Goal: Task Accomplishment & Management: Complete application form

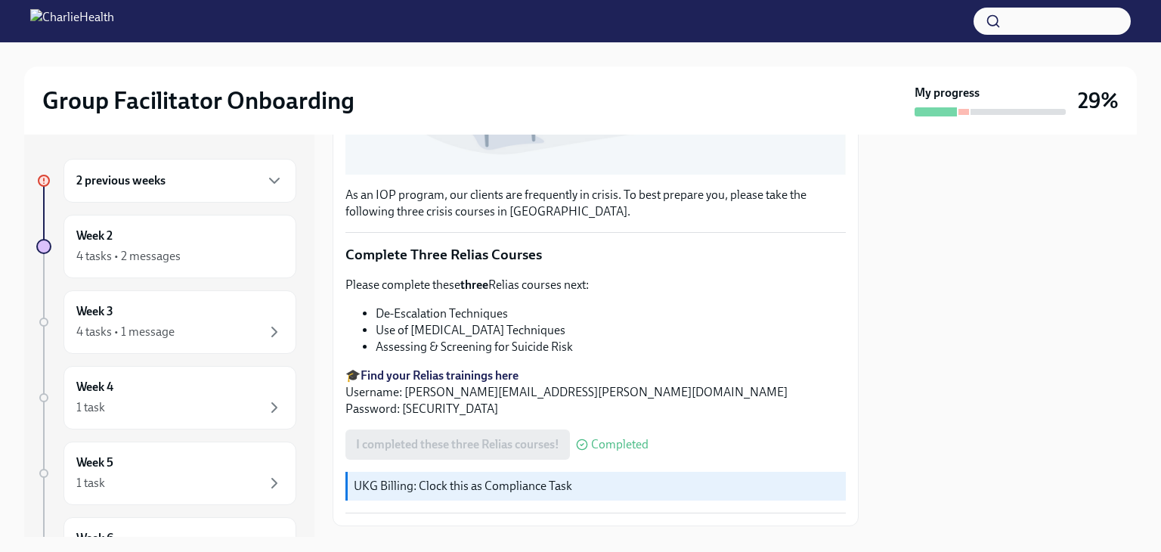
scroll to position [518, 0]
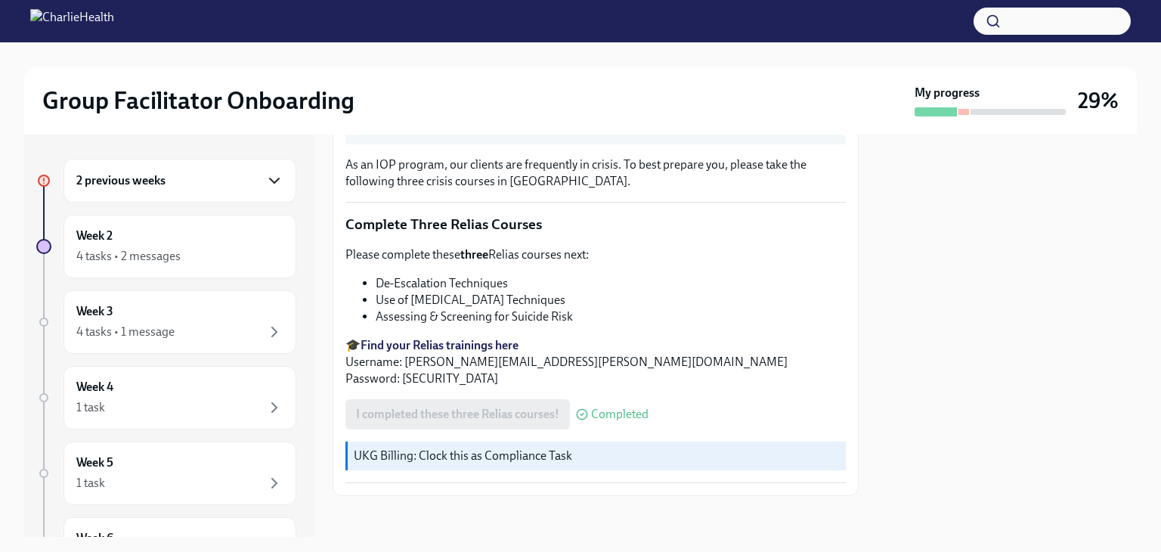
click at [265, 187] on icon "button" at bounding box center [274, 181] width 18 height 18
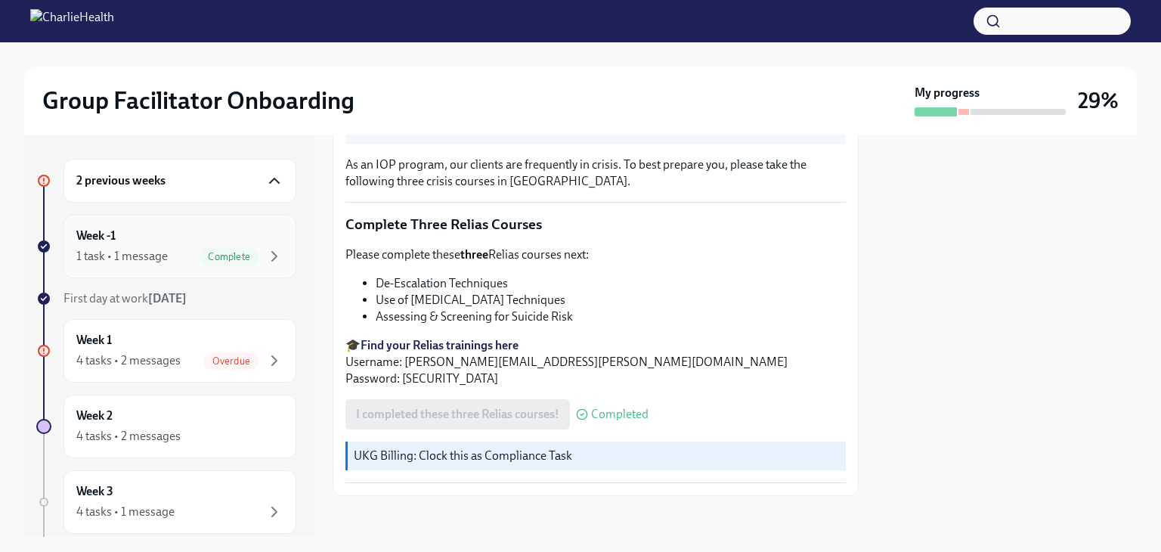
click at [203, 225] on div "Week -1 1 task • 1 message Complete" at bounding box center [180, 247] width 233 height 64
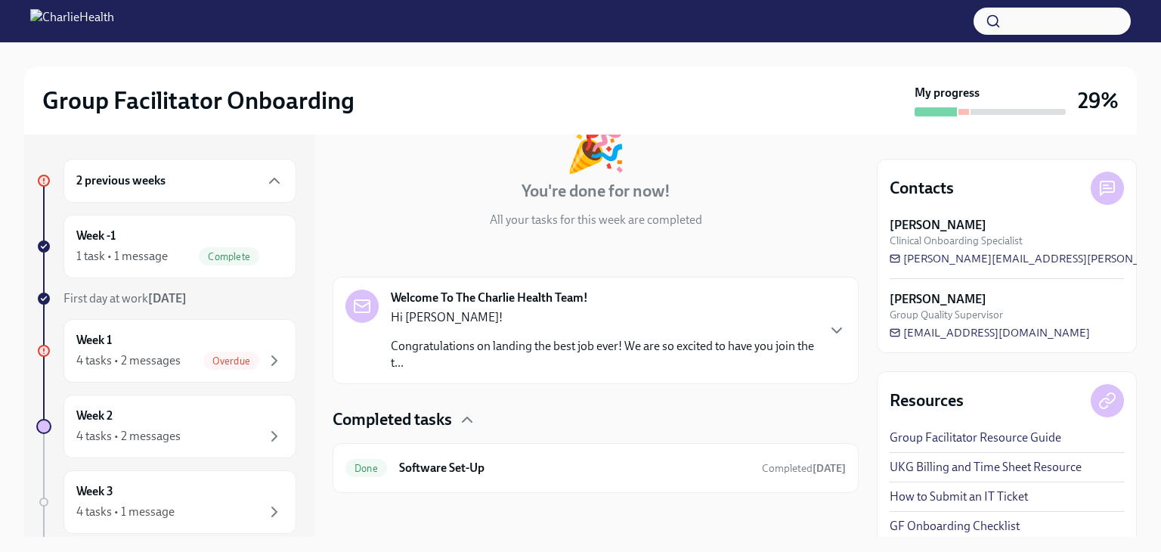
scroll to position [111, 0]
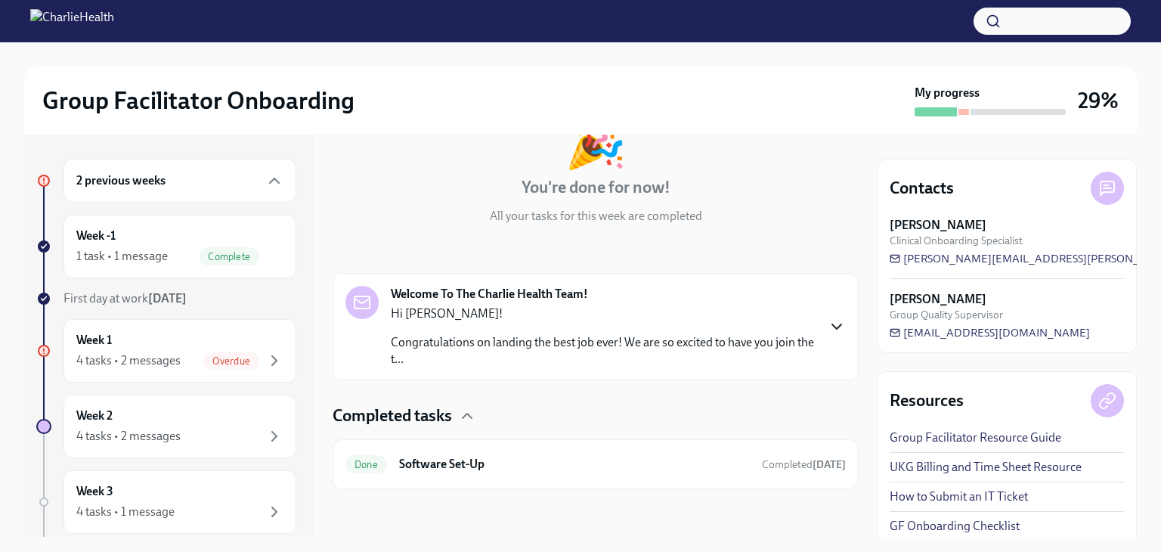
click at [828, 332] on icon "button" at bounding box center [837, 327] width 18 height 18
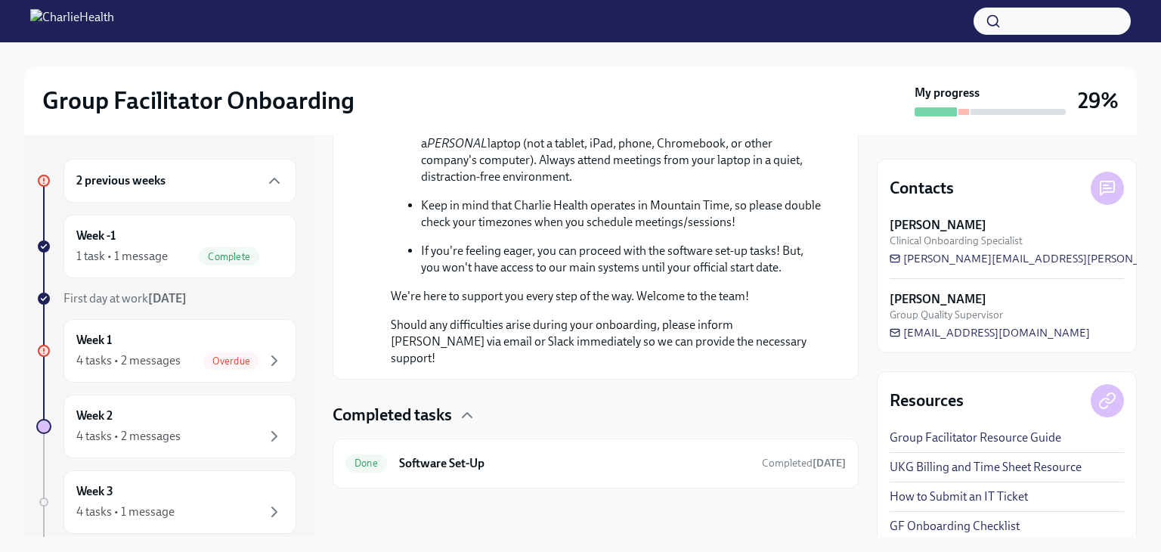
scroll to position [891, 0]
click at [246, 231] on div "Week -1 1 task • 1 message Complete" at bounding box center [179, 247] width 207 height 38
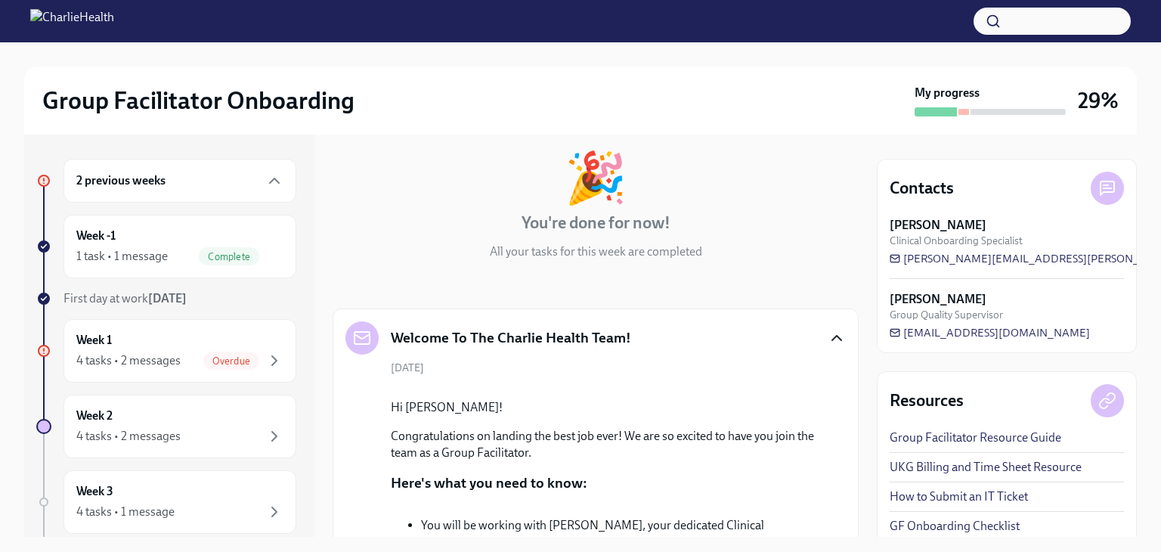
scroll to position [95, 0]
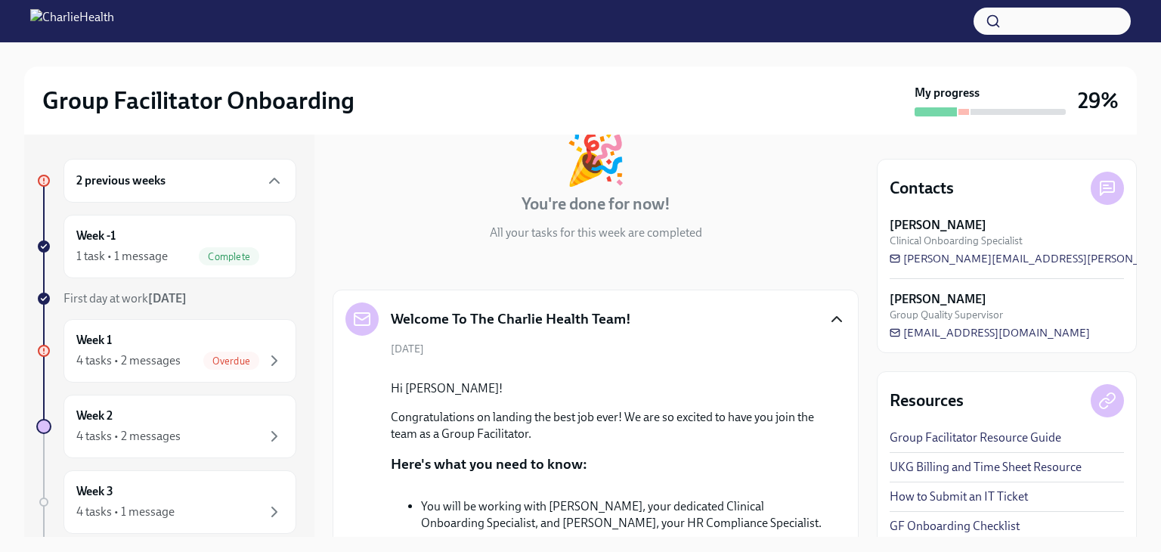
click at [832, 318] on icon "button" at bounding box center [836, 319] width 9 height 5
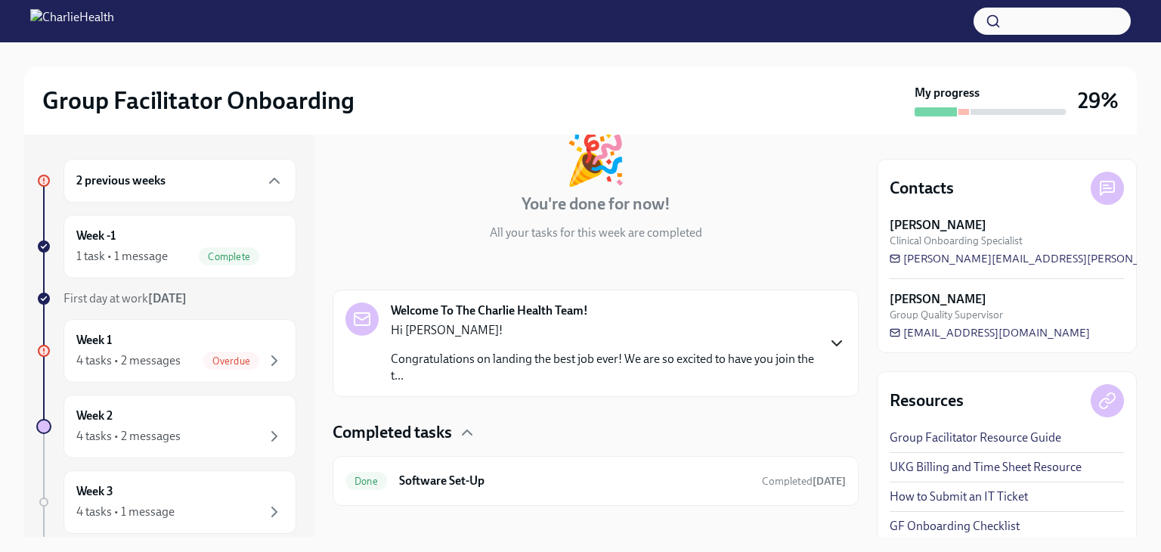
click at [971, 438] on link "Group Facilitator Resource Guide" at bounding box center [976, 437] width 172 height 17
click at [828, 339] on icon "button" at bounding box center [837, 343] width 18 height 18
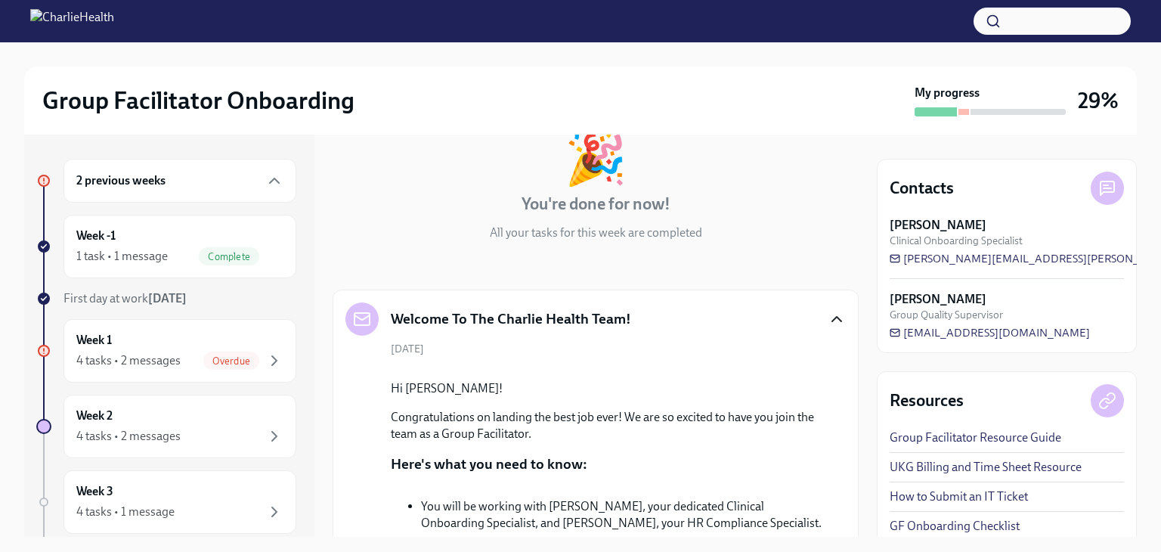
click at [828, 323] on icon "button" at bounding box center [837, 319] width 18 height 18
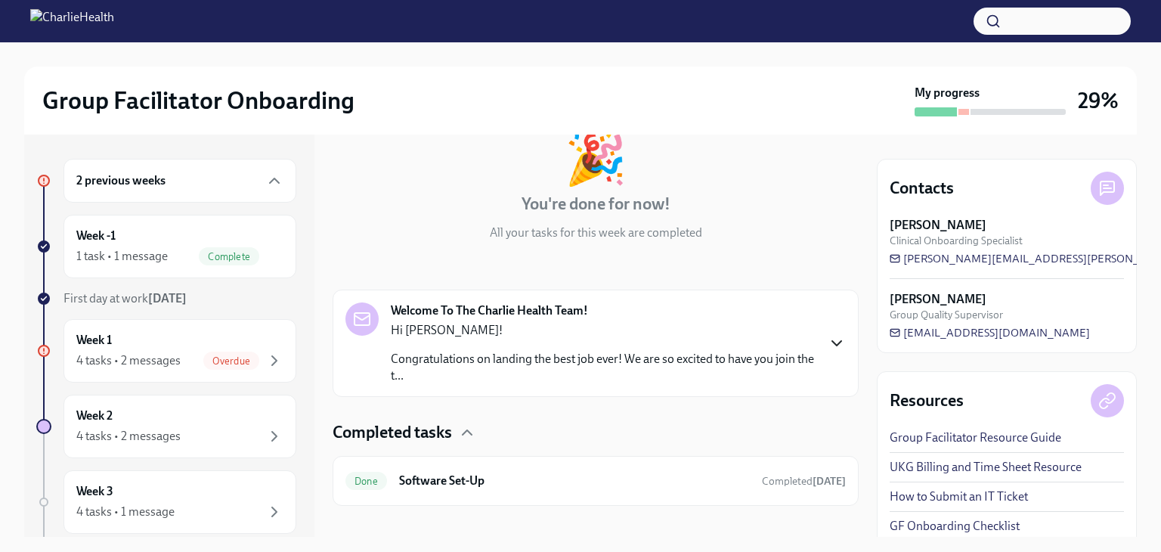
scroll to position [111, 0]
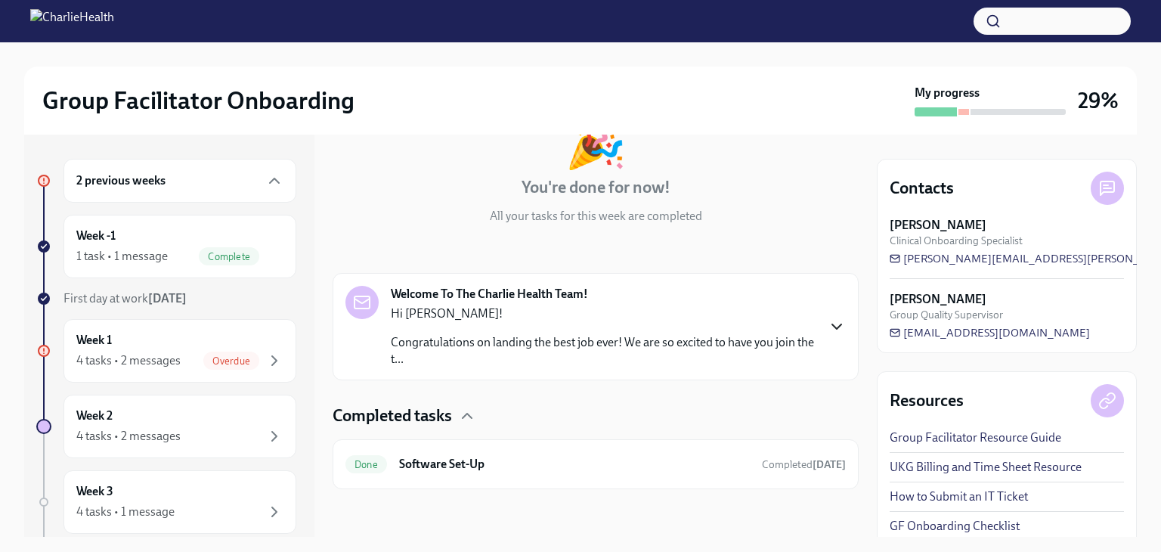
click at [132, 188] on h6 "2 previous weeks" at bounding box center [120, 180] width 89 height 17
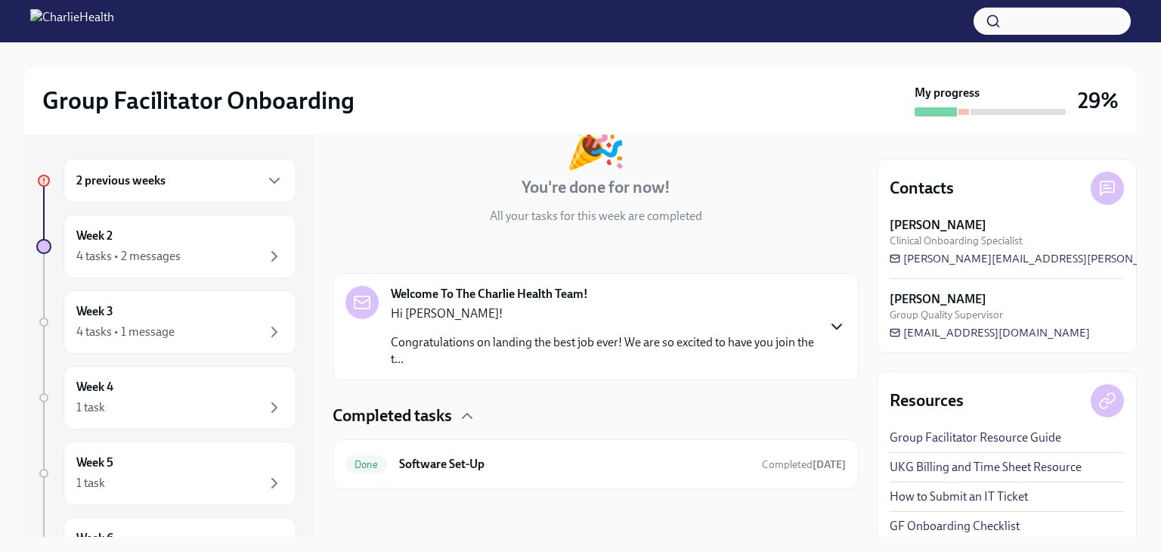
click at [132, 188] on h6 "2 previous weeks" at bounding box center [120, 180] width 89 height 17
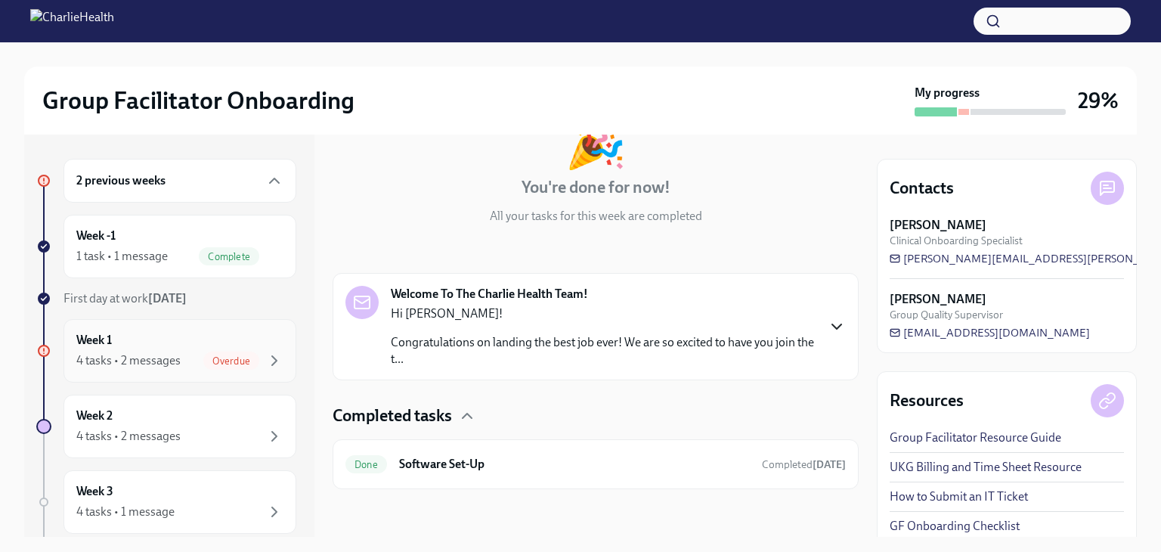
click at [146, 348] on div "Week 1 4 tasks • 2 messages Overdue" at bounding box center [179, 351] width 207 height 38
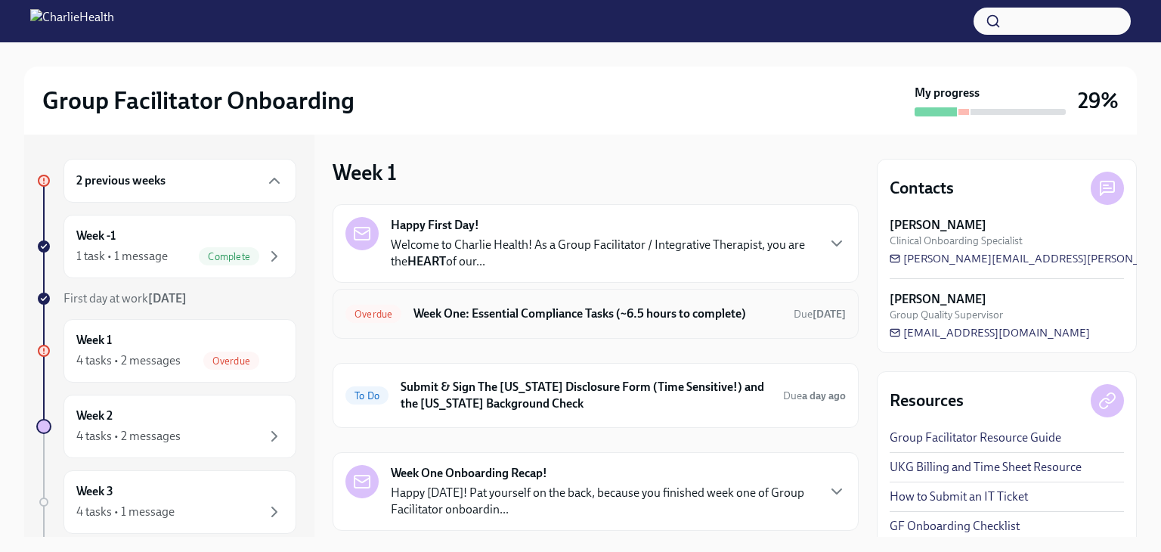
click at [578, 315] on h6 "Week One: Essential Compliance Tasks (~6.5 hours to complete)" at bounding box center [598, 313] width 368 height 17
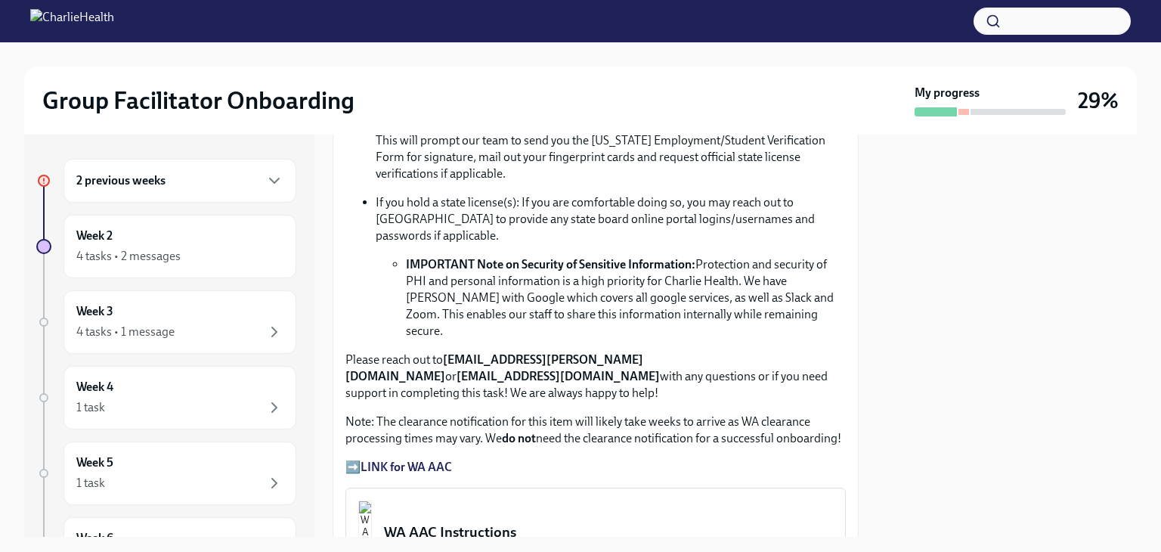
scroll to position [1087, 0]
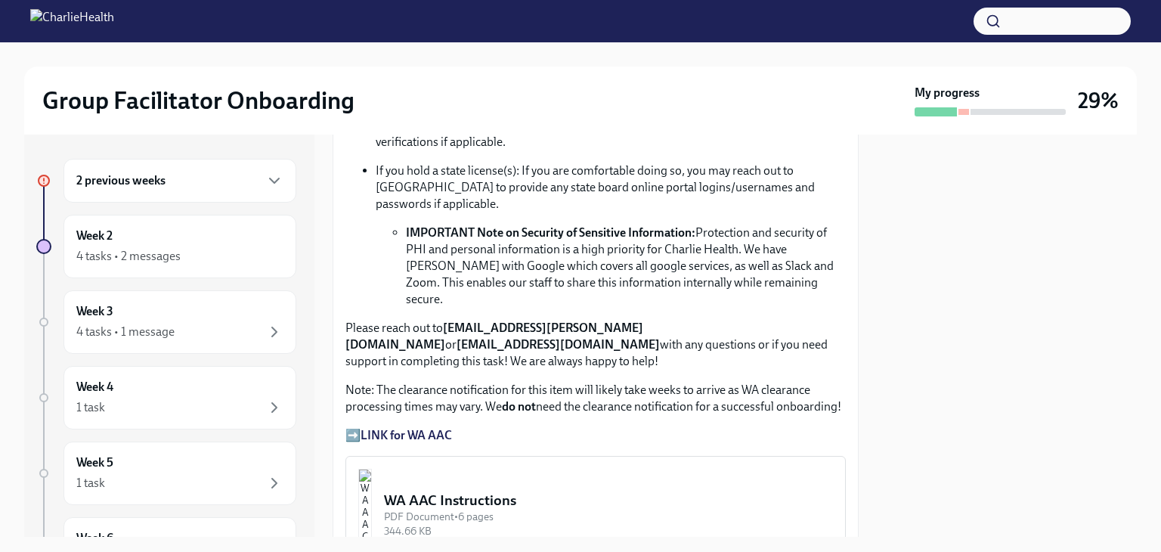
click at [379, 428] on strong "LINK for WA AAC" at bounding box center [406, 435] width 91 height 14
click at [372, 469] on img "button" at bounding box center [365, 514] width 14 height 91
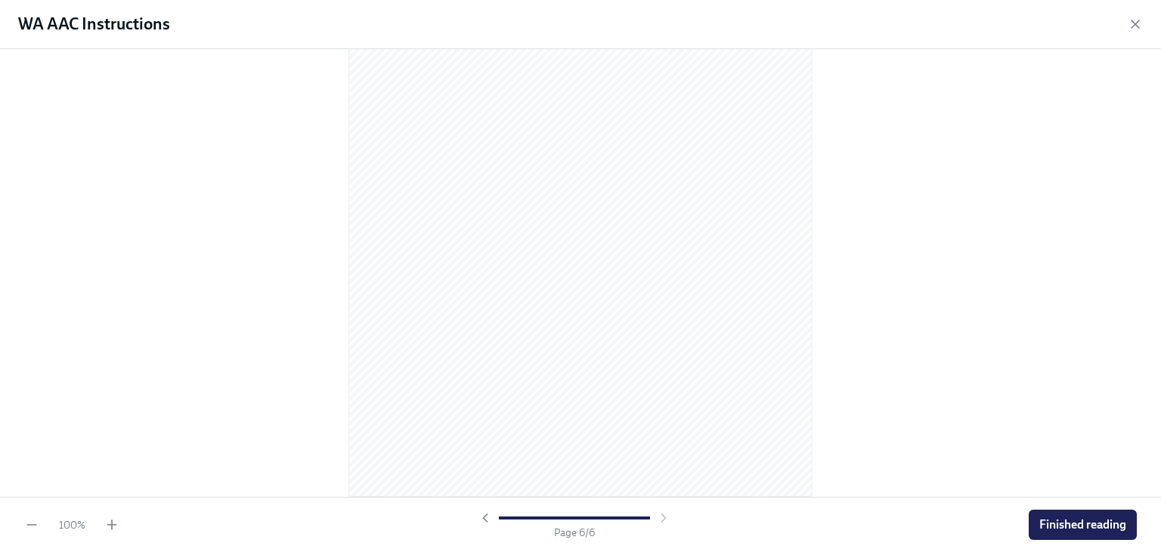
scroll to position [3033, 0]
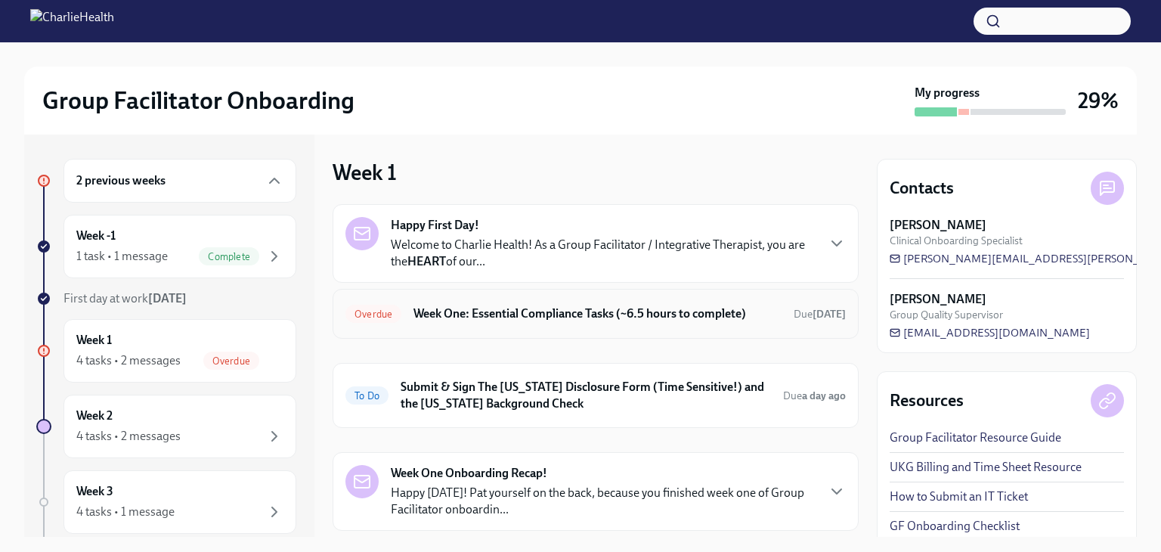
click at [628, 305] on h6 "Week One: Essential Compliance Tasks (~6.5 hours to complete)" at bounding box center [598, 313] width 368 height 17
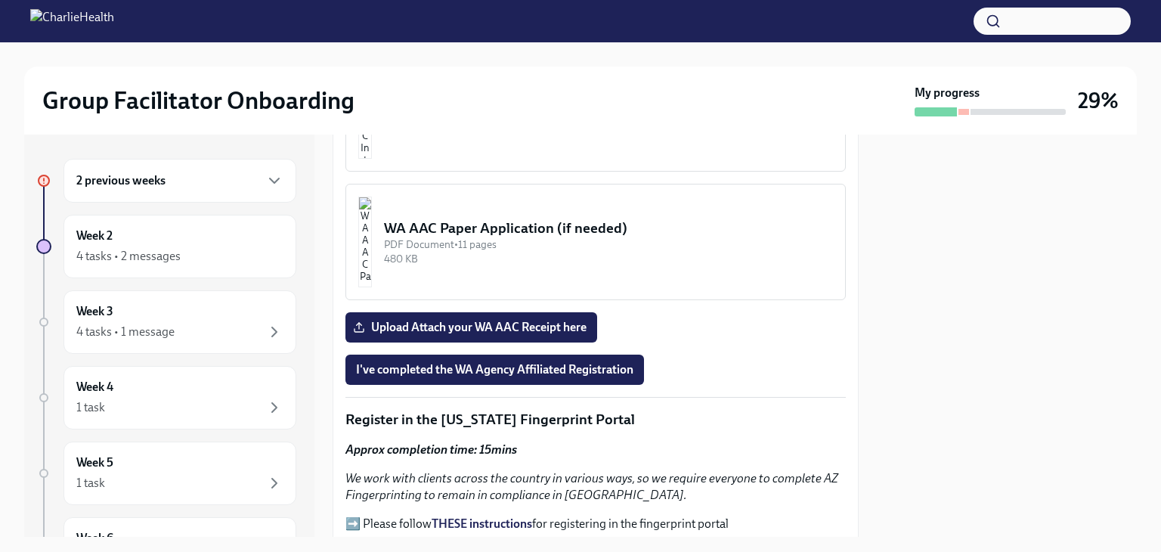
scroll to position [1525, 0]
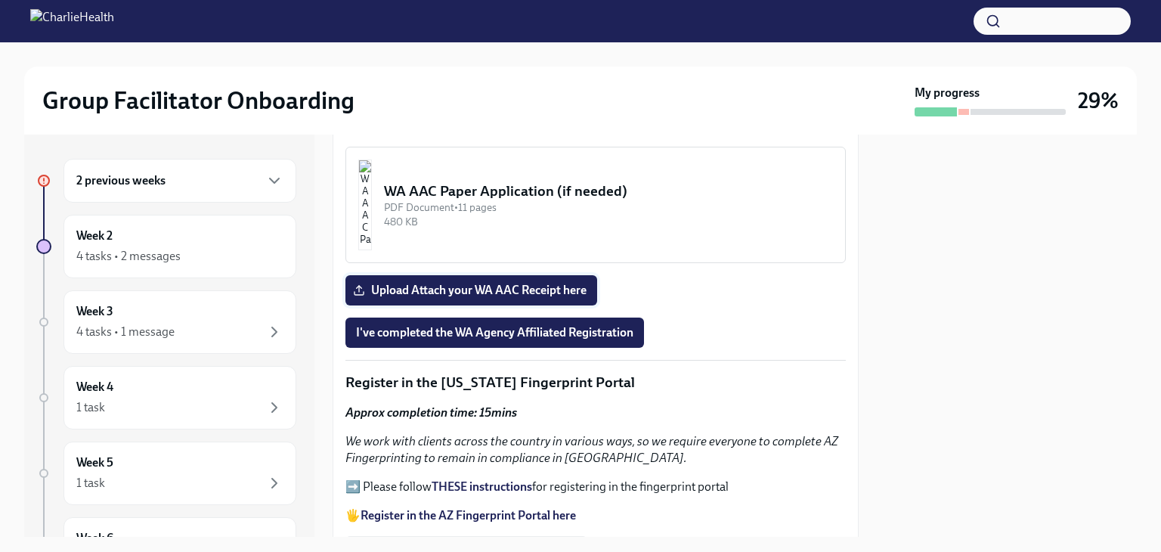
click at [376, 283] on span "Upload Attach your WA AAC Receipt here" at bounding box center [471, 290] width 231 height 15
click at [0, 0] on input "Upload Attach your WA AAC Receipt here" at bounding box center [0, 0] width 0 height 0
click at [615, 318] on button "I've completed the WA Agency Affiliated Registration" at bounding box center [495, 333] width 299 height 30
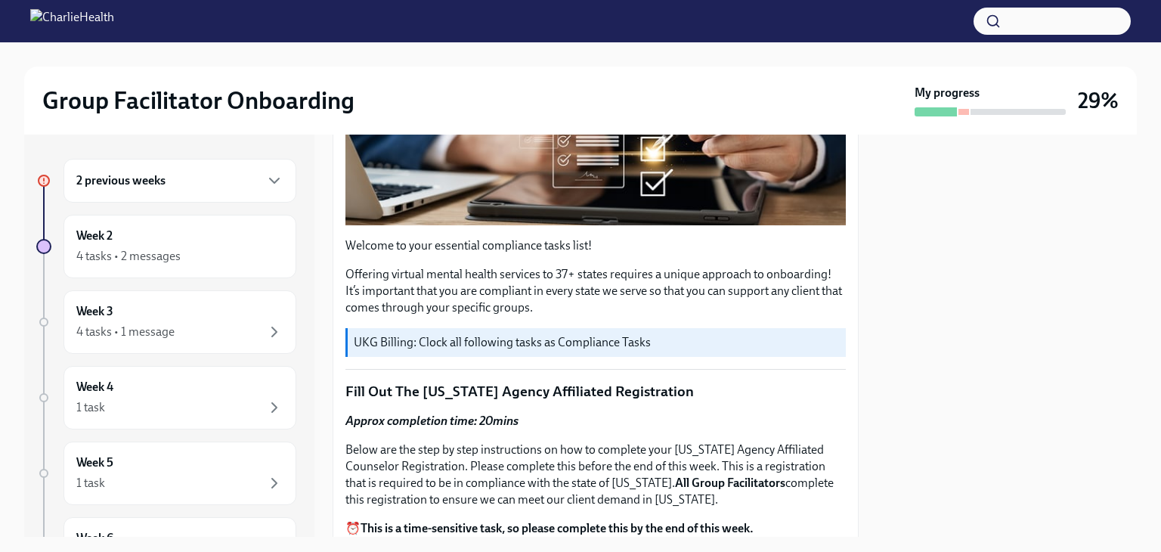
scroll to position [0, 0]
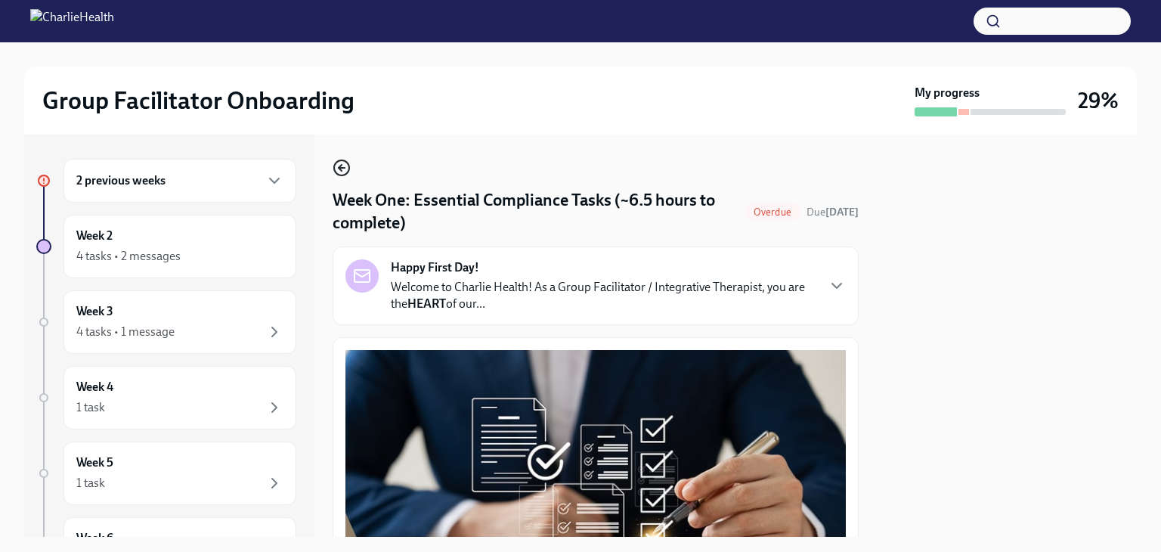
click at [349, 164] on circle "button" at bounding box center [341, 167] width 15 height 15
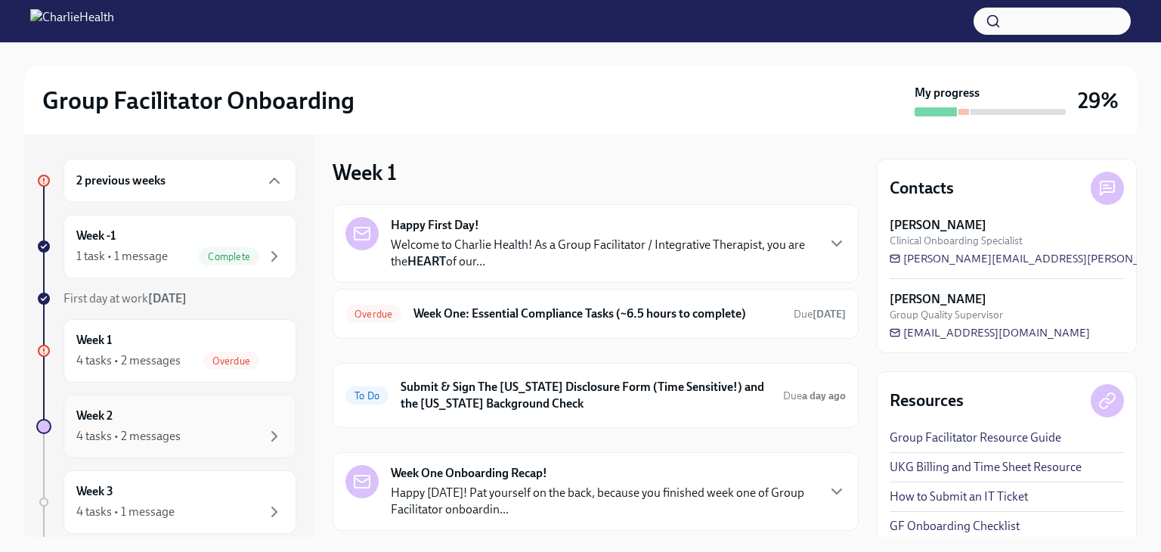
click at [204, 427] on div "4 tasks • 2 messages" at bounding box center [179, 436] width 207 height 18
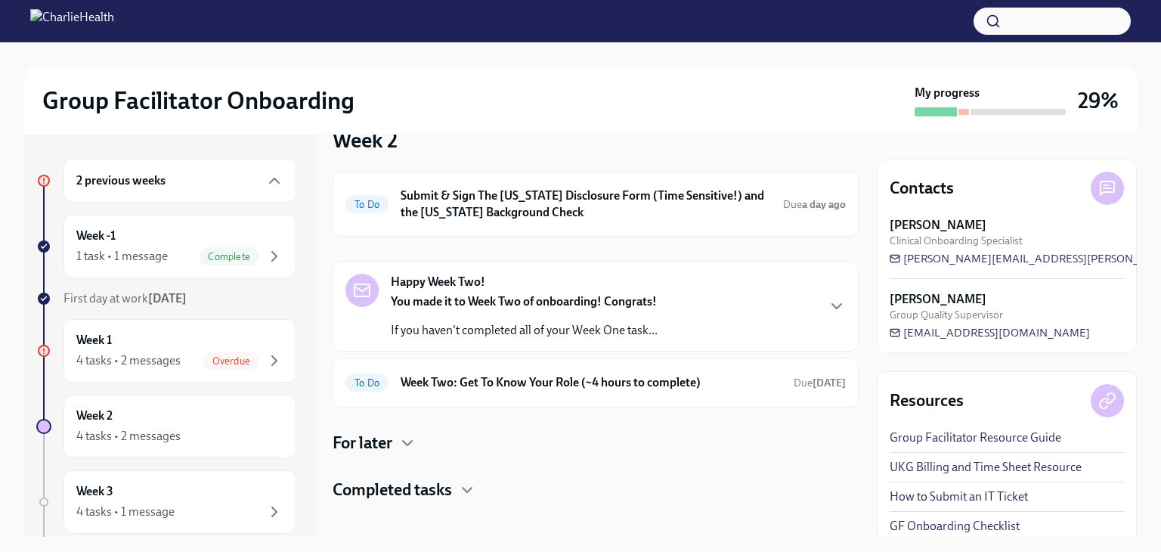
scroll to position [169, 0]
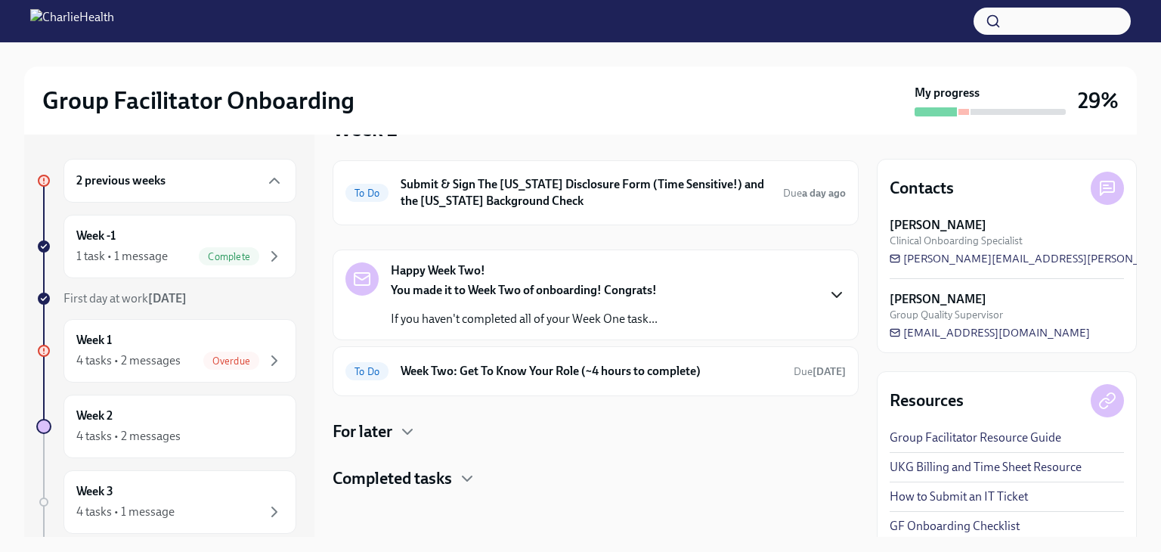
click at [828, 299] on icon "button" at bounding box center [837, 295] width 18 height 18
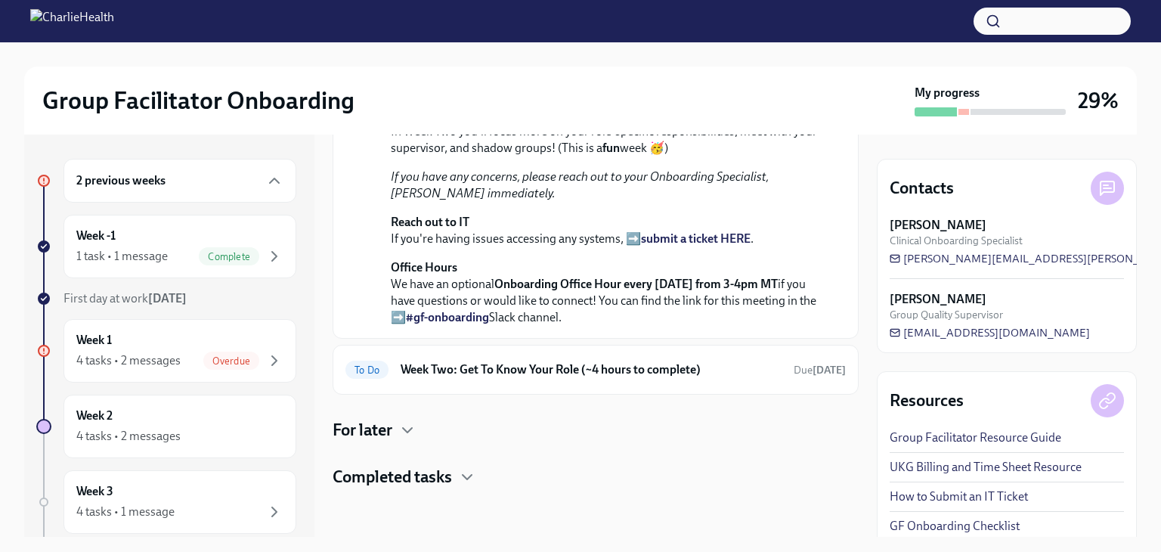
scroll to position [665, 0]
click at [715, 366] on h6 "Week Two: Get To Know Your Role (~4 hours to complete)" at bounding box center [591, 369] width 381 height 17
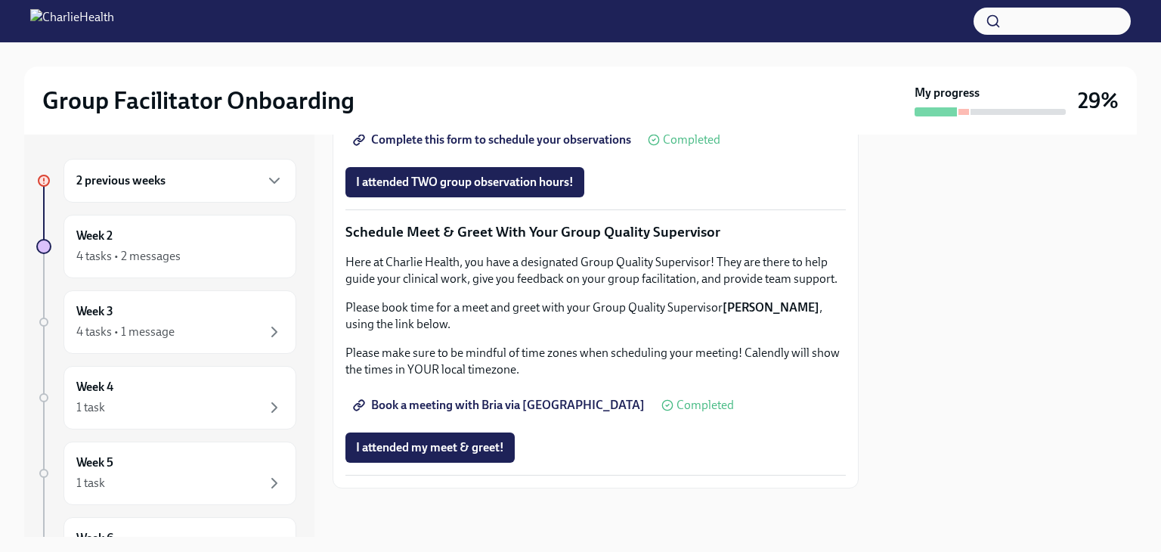
scroll to position [1158, 0]
click at [467, 147] on span "Complete this form to schedule your observations" at bounding box center [493, 139] width 275 height 15
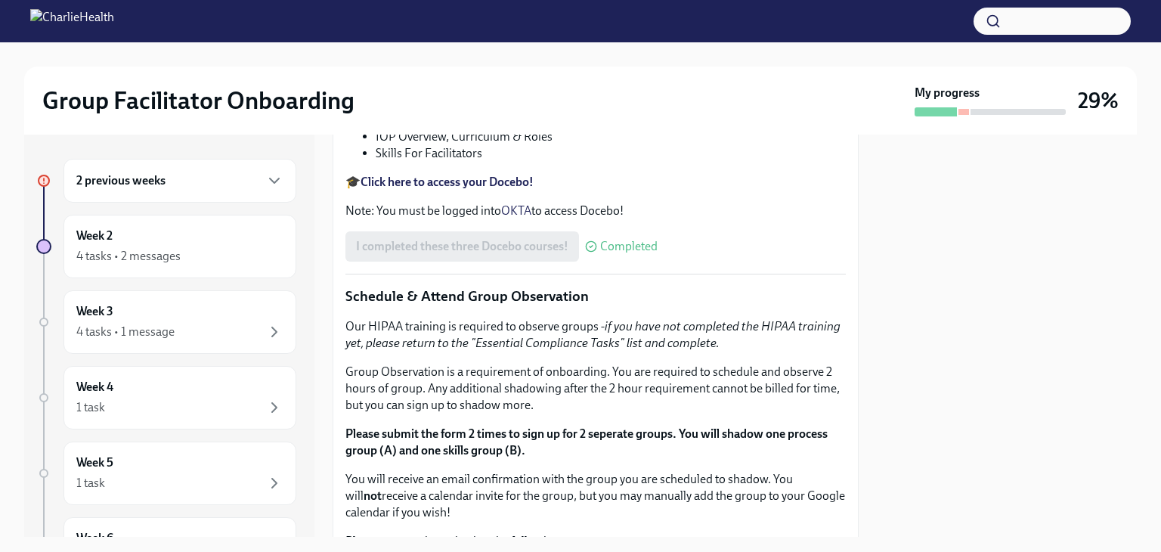
scroll to position [581, 0]
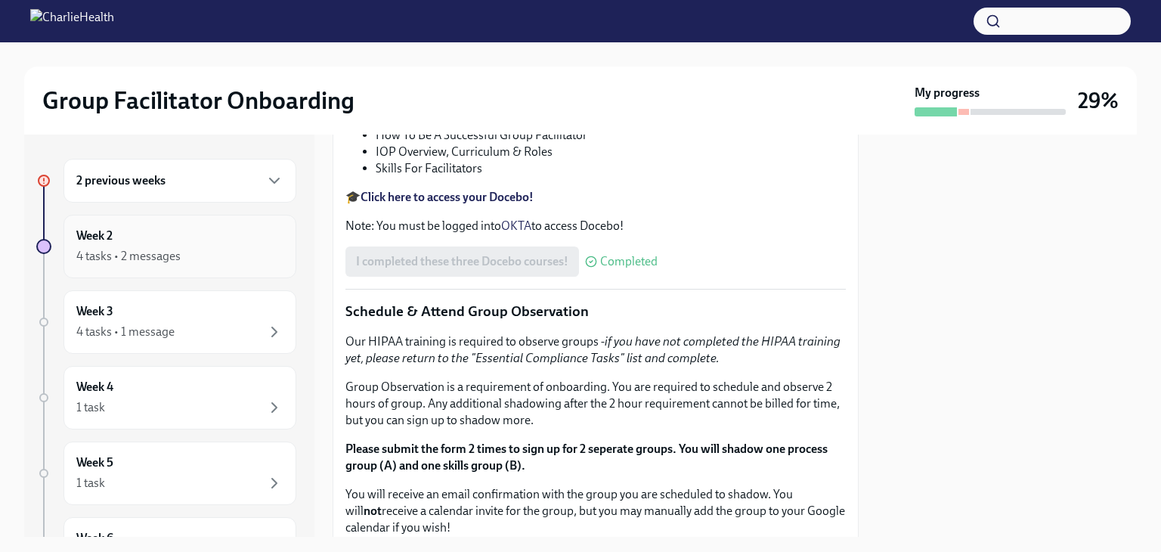
click at [151, 259] on div "4 tasks • 2 messages" at bounding box center [128, 256] width 104 height 17
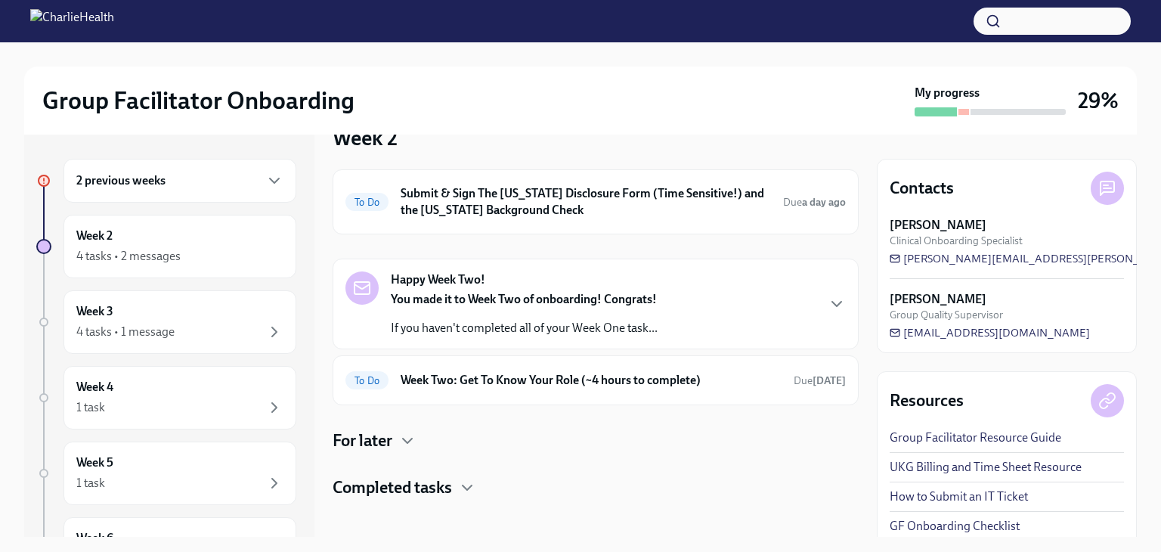
scroll to position [169, 0]
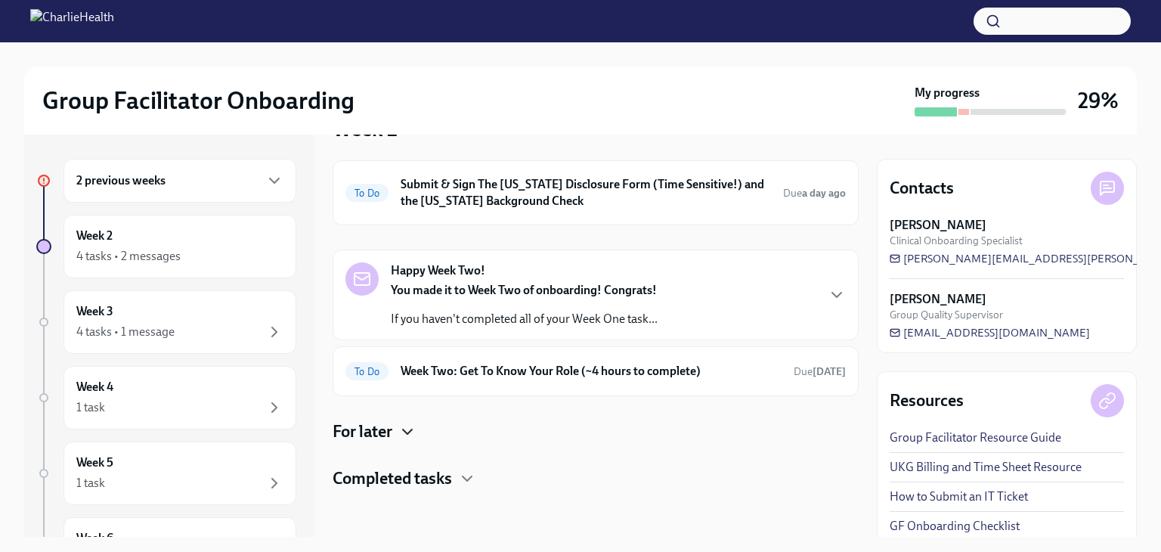
click at [408, 433] on icon "button" at bounding box center [407, 432] width 18 height 18
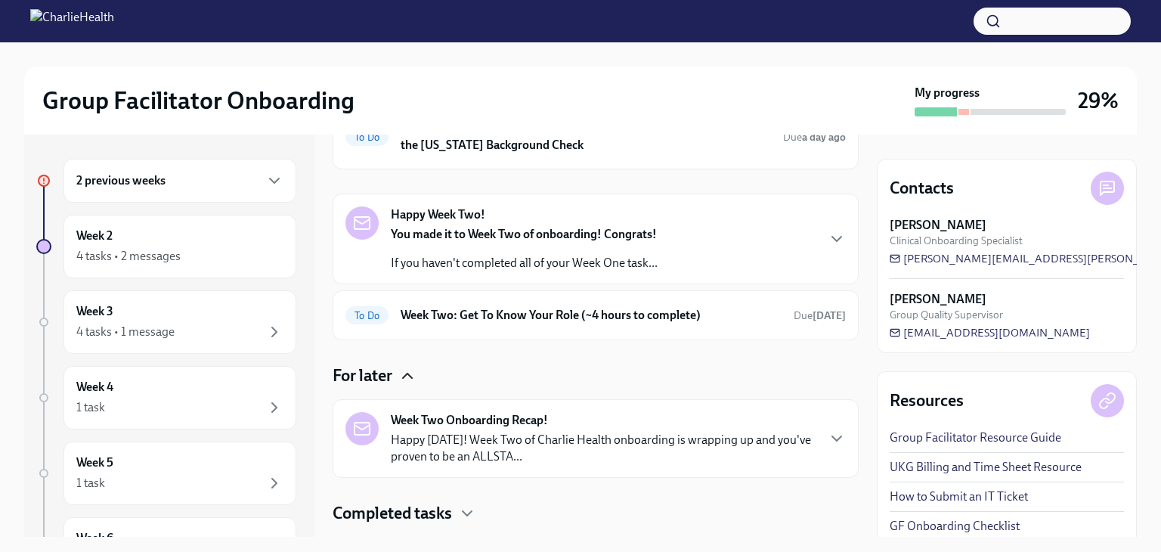
scroll to position [260, 0]
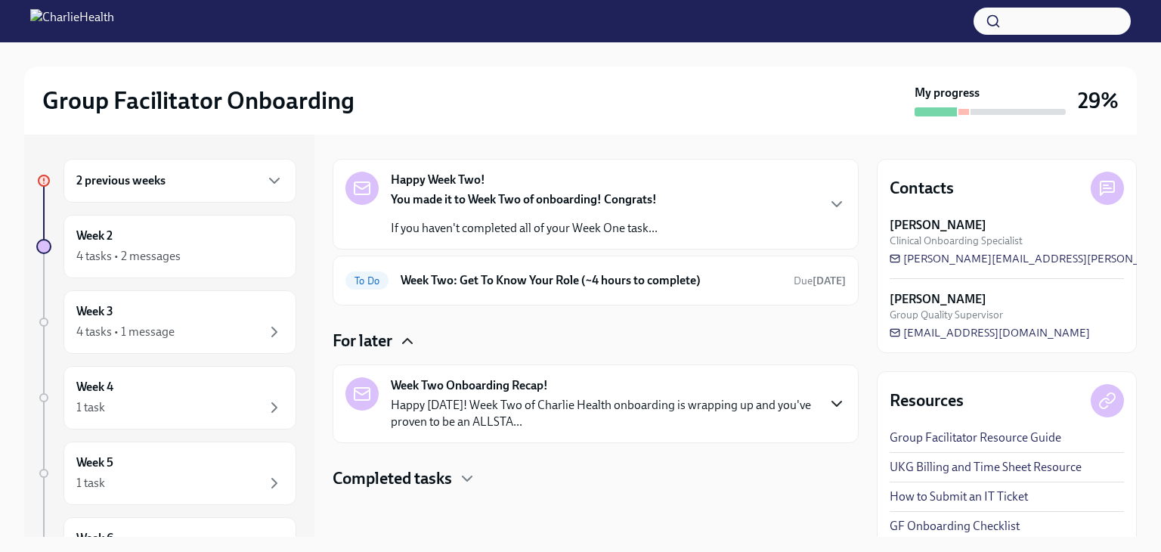
click at [828, 400] on icon "button" at bounding box center [837, 404] width 18 height 18
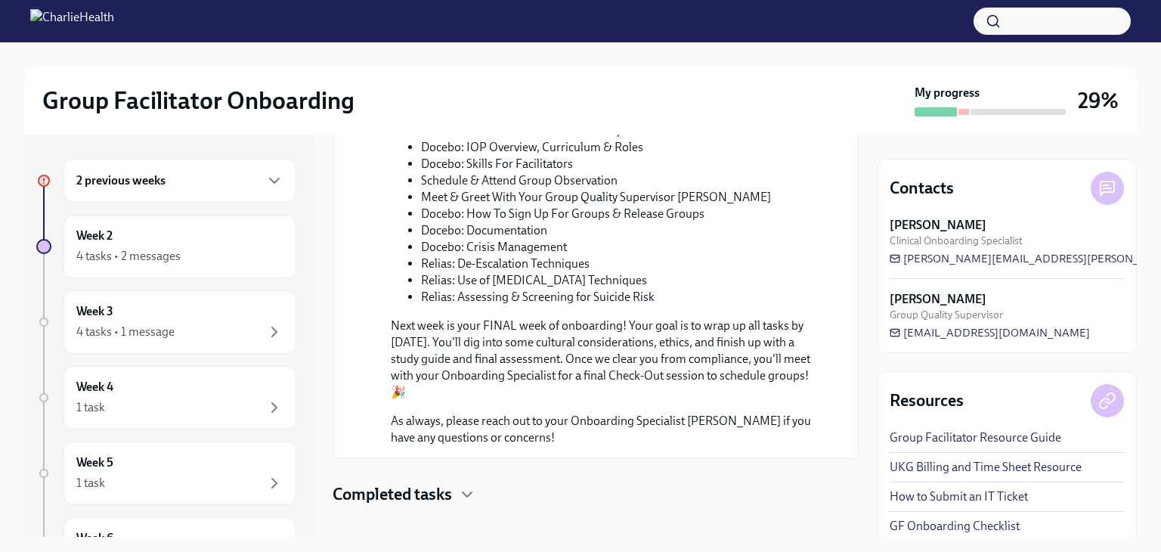
scroll to position [969, 0]
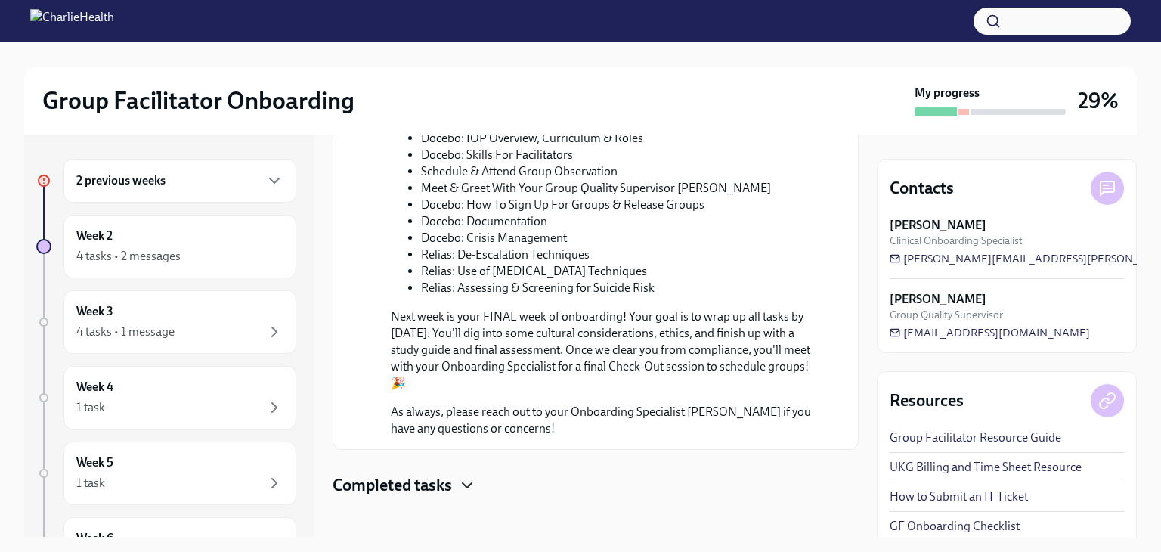
click at [469, 476] on icon "button" at bounding box center [467, 485] width 18 height 18
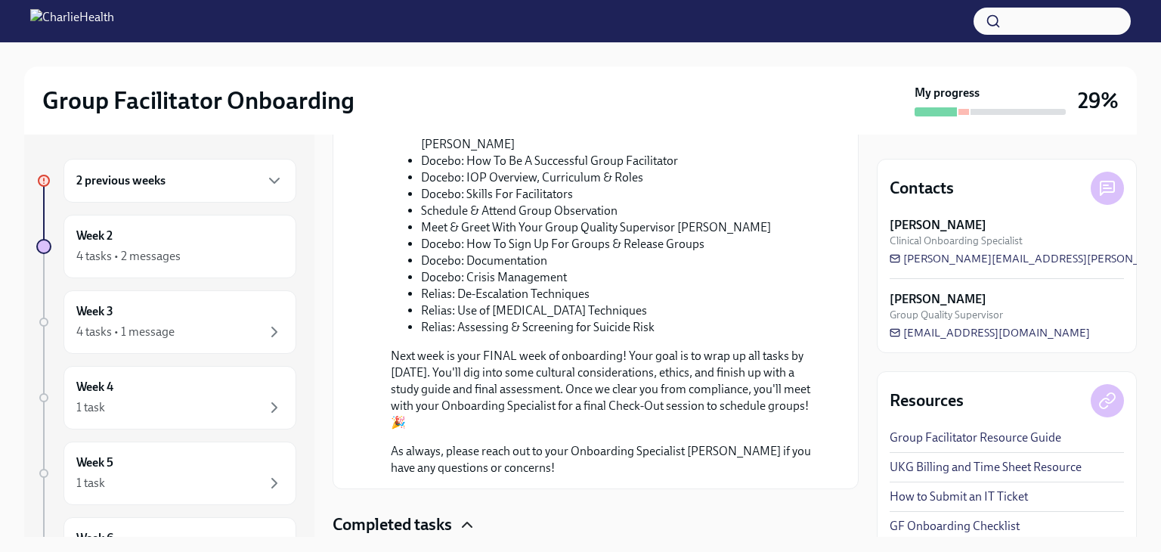
scroll to position [915, 0]
